Goal: Task Accomplishment & Management: Manage account settings

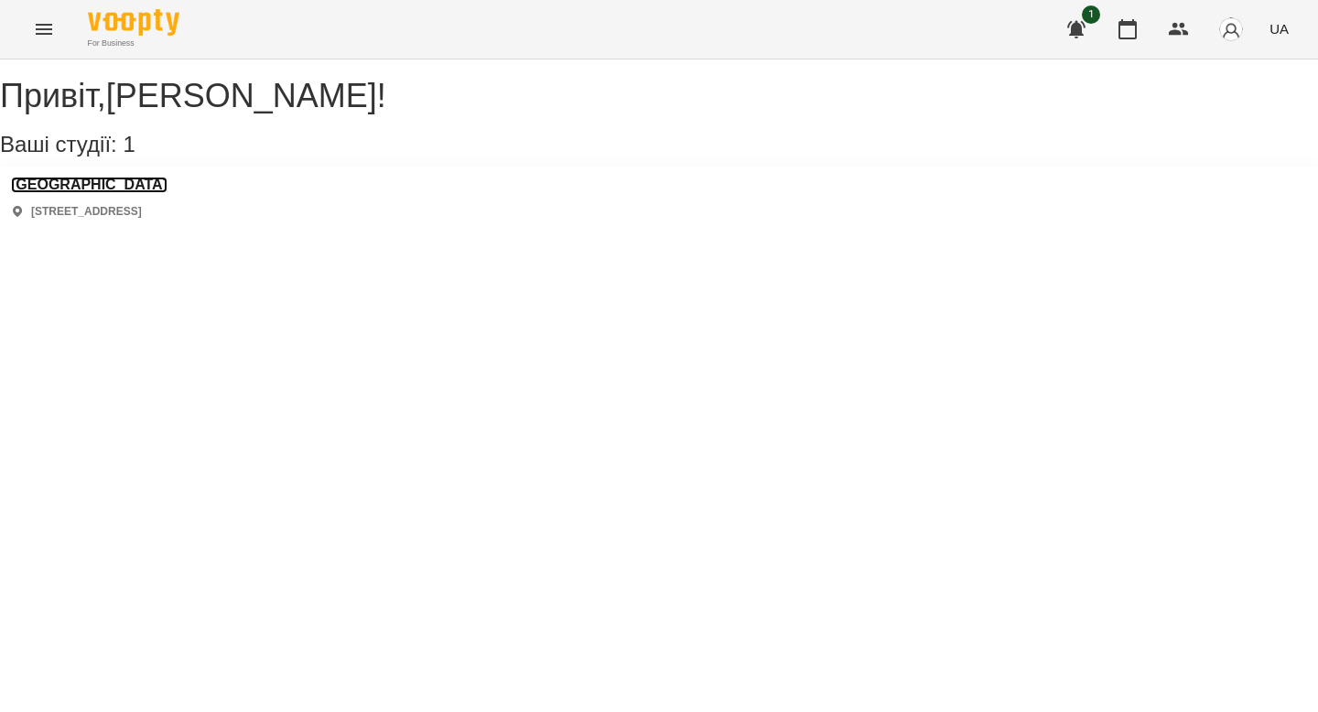
click at [99, 193] on h3 "[GEOGRAPHIC_DATA]" at bounding box center [89, 185] width 157 height 16
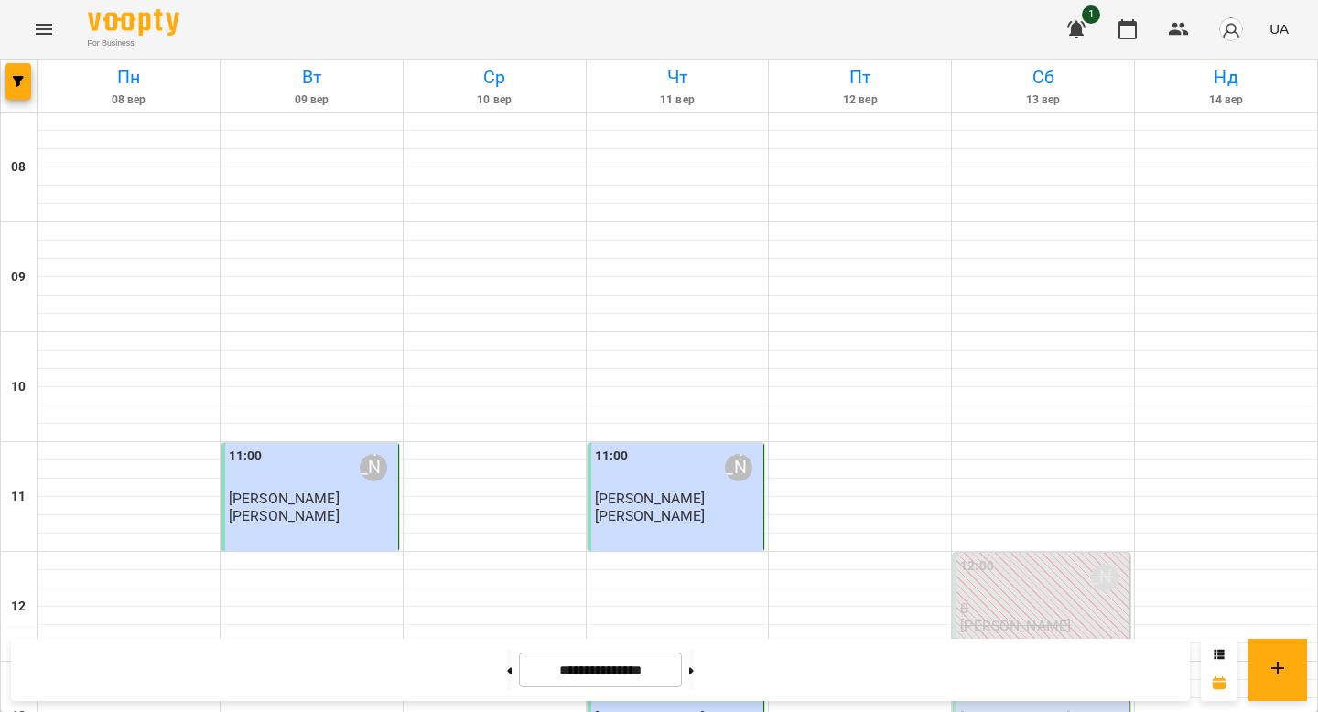
scroll to position [536, 0]
click at [1029, 663] on div "13:00 [PERSON_NAME] [PERSON_NAME]" at bounding box center [1042, 717] width 178 height 108
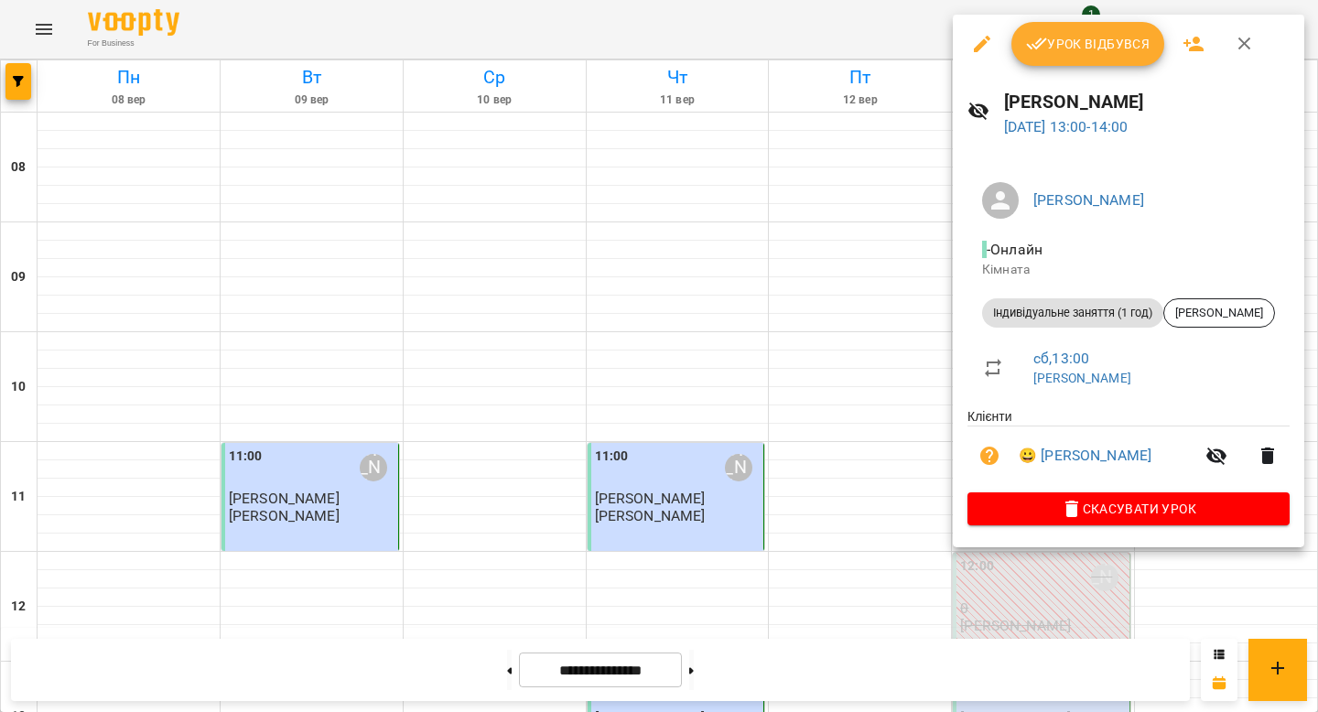
click at [1069, 62] on button "Урок відбувся" at bounding box center [1089, 44] width 154 height 44
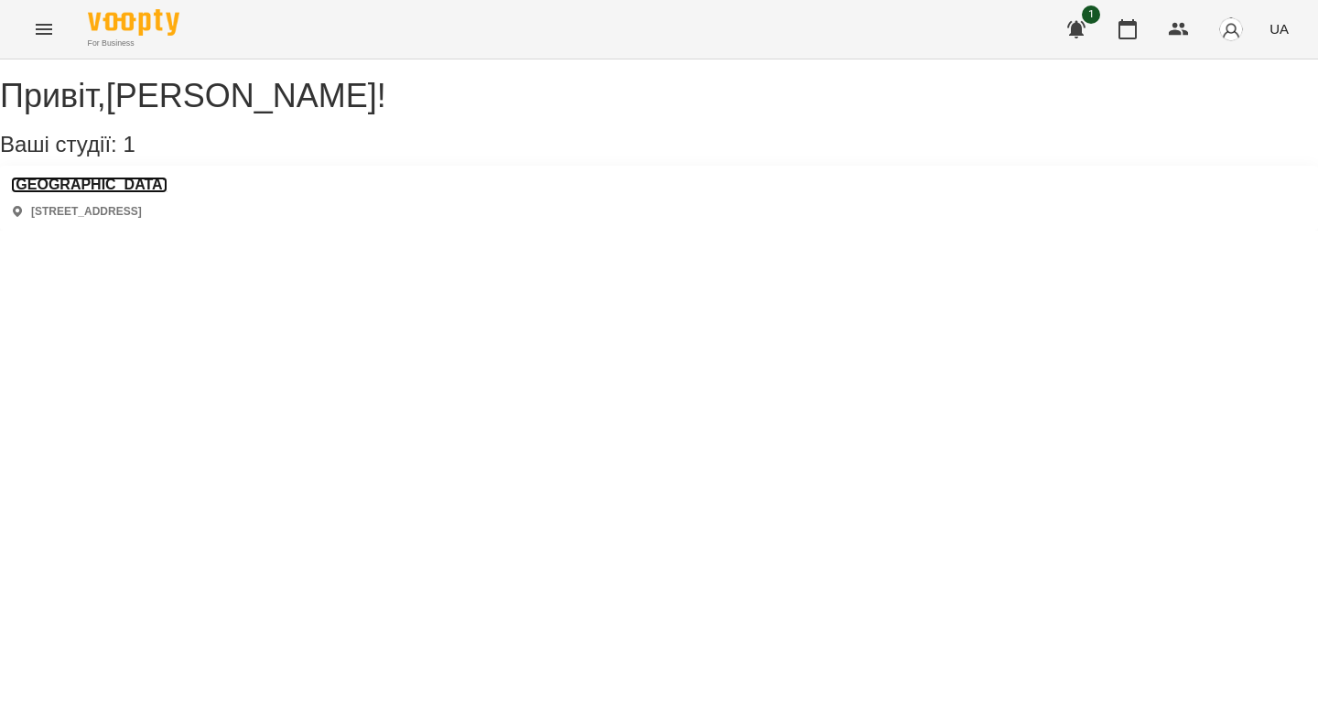
click at [137, 193] on h3 "[GEOGRAPHIC_DATA]" at bounding box center [89, 185] width 157 height 16
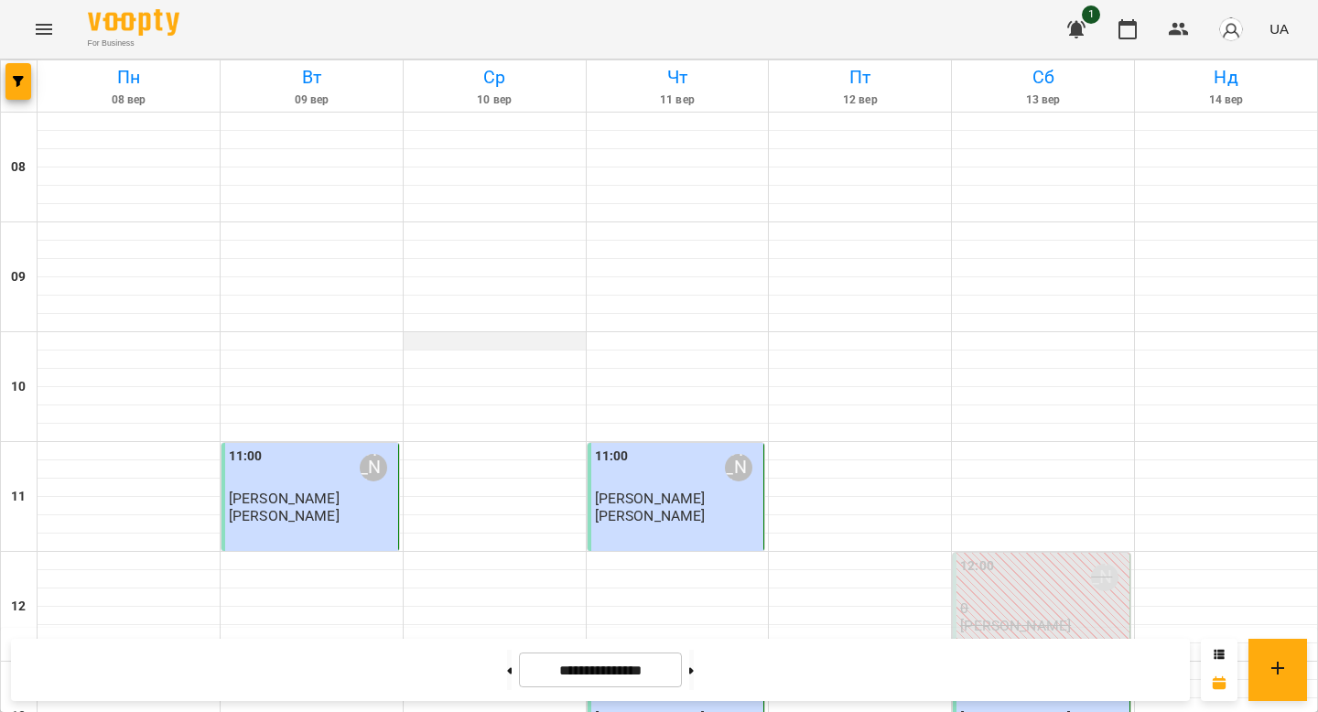
scroll to position [427, 0]
